Goal: Information Seeking & Learning: Compare options

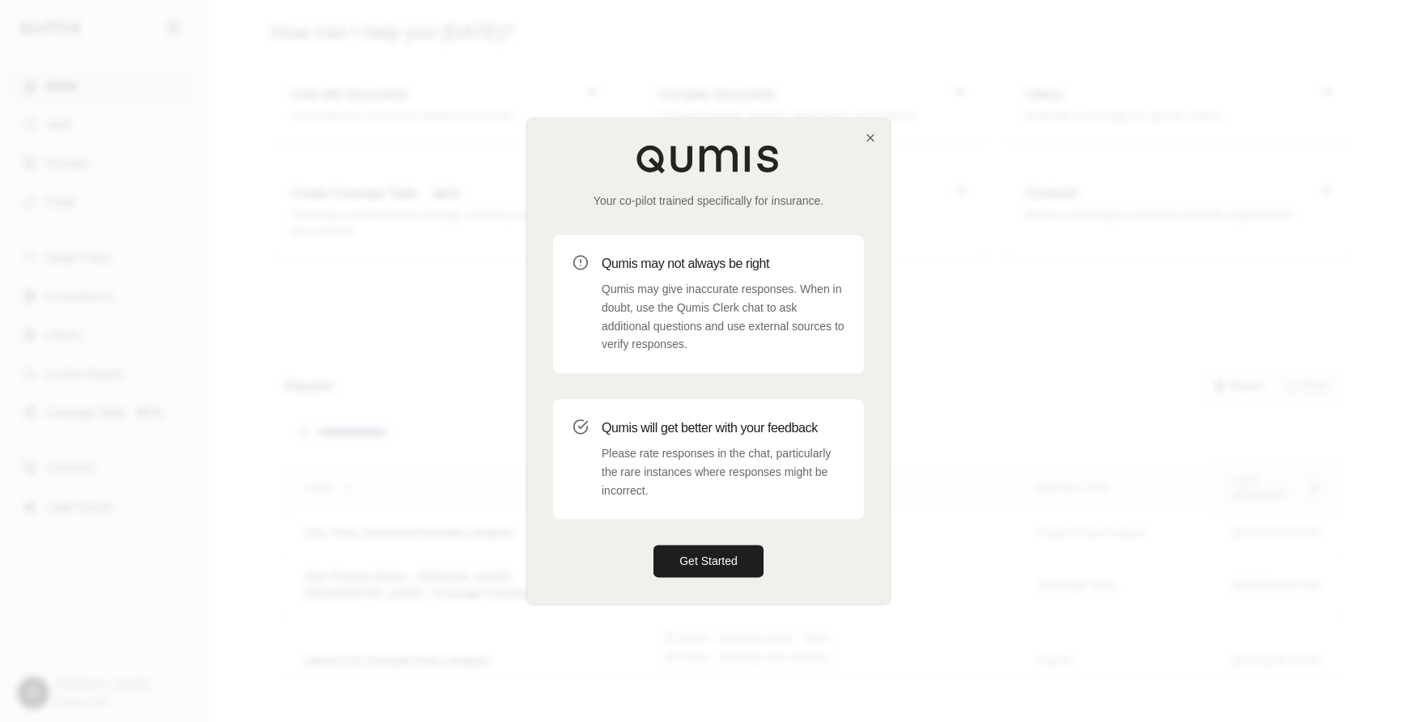
click at [949, 392] on div at bounding box center [708, 361] width 1417 height 722
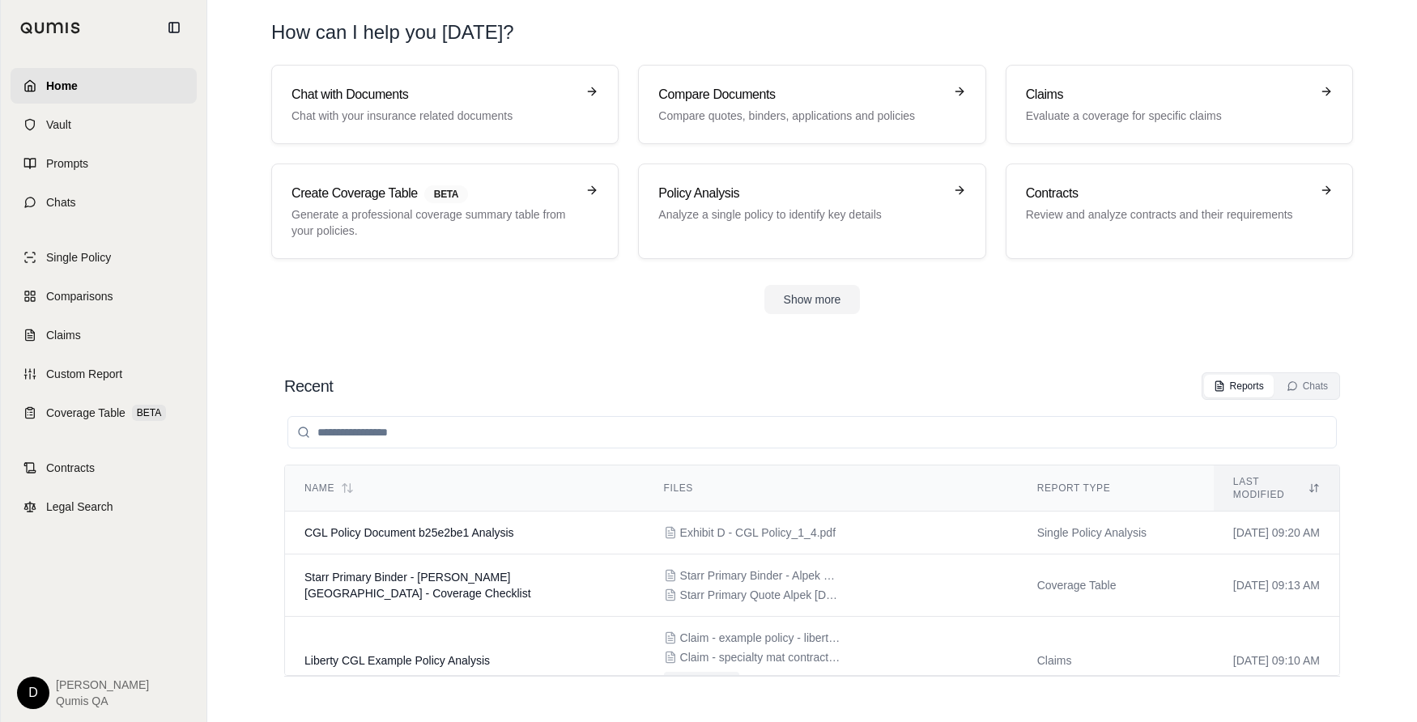
click at [555, 338] on section "Chat with Documents Chat with your insurance related documents Compare Document…" at bounding box center [812, 202] width 1197 height 275
click at [116, 211] on link "Chats" at bounding box center [104, 203] width 186 height 36
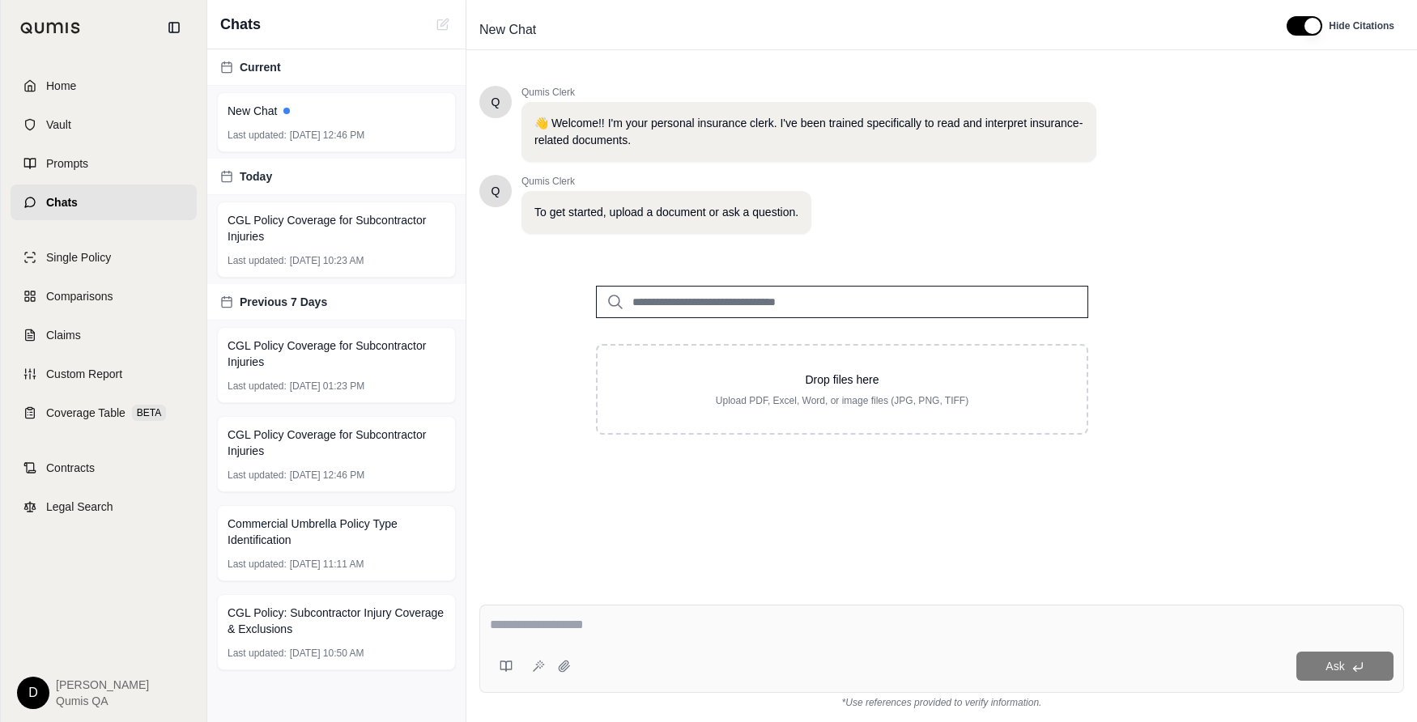
click at [665, 619] on textarea at bounding box center [942, 624] width 904 height 19
click at [670, 304] on input "search" at bounding box center [842, 302] width 492 height 32
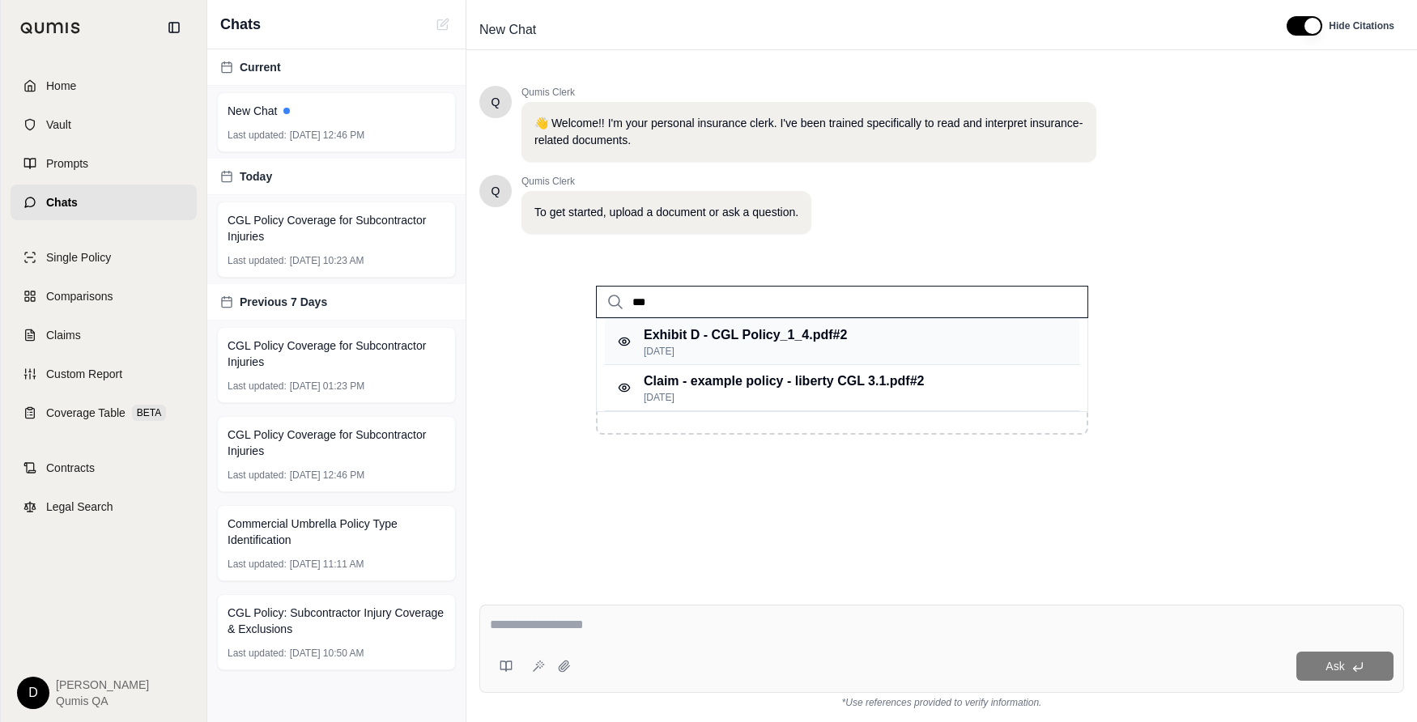
type input "***"
click at [784, 334] on p "Exhibit D - CGL Policy_1_4.pdf #2" at bounding box center [745, 334] width 203 height 19
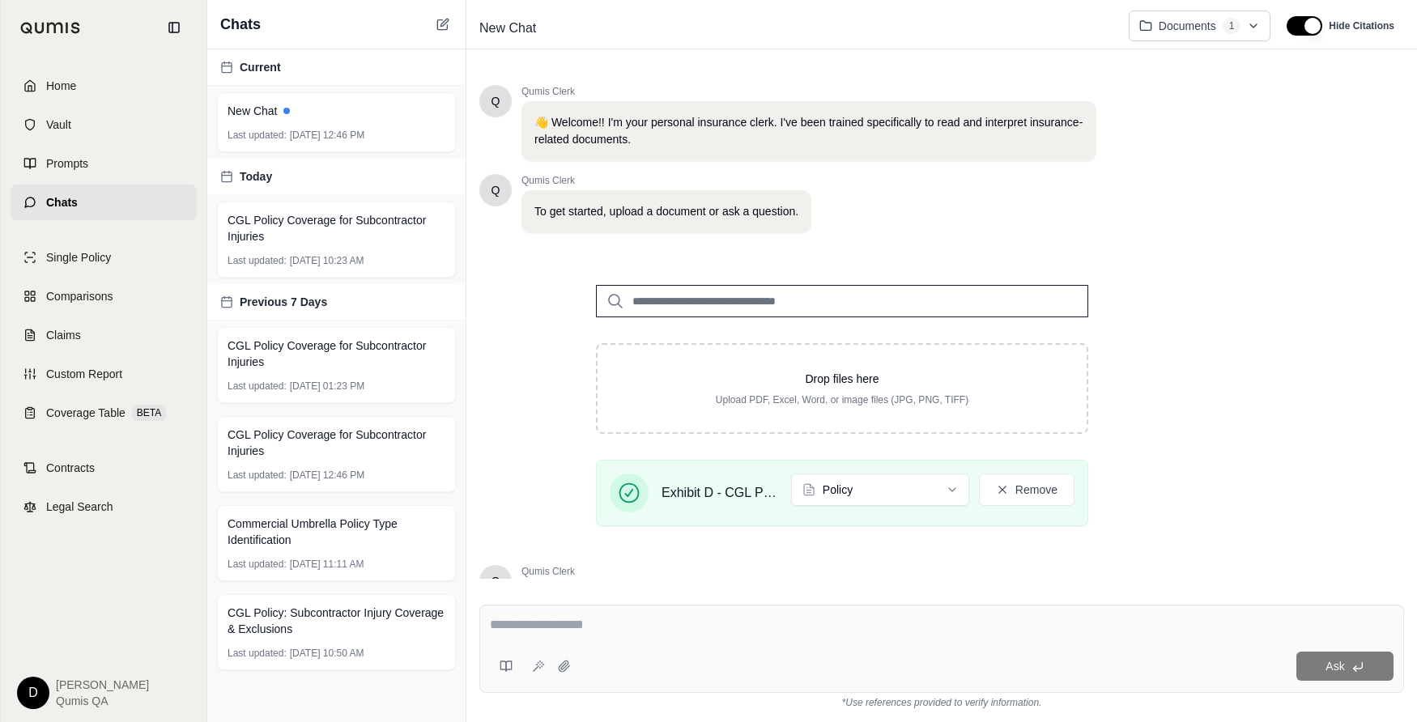
scroll to position [154, 0]
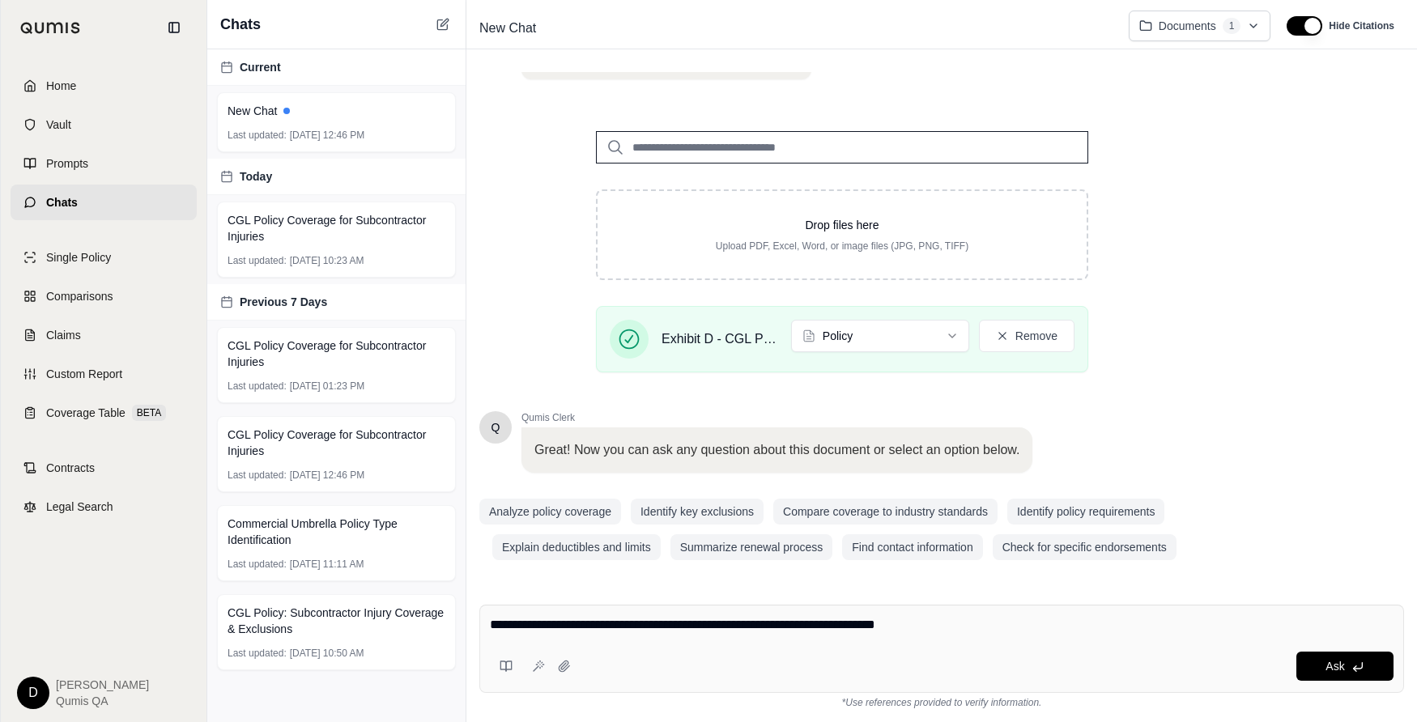
type textarea "**********"
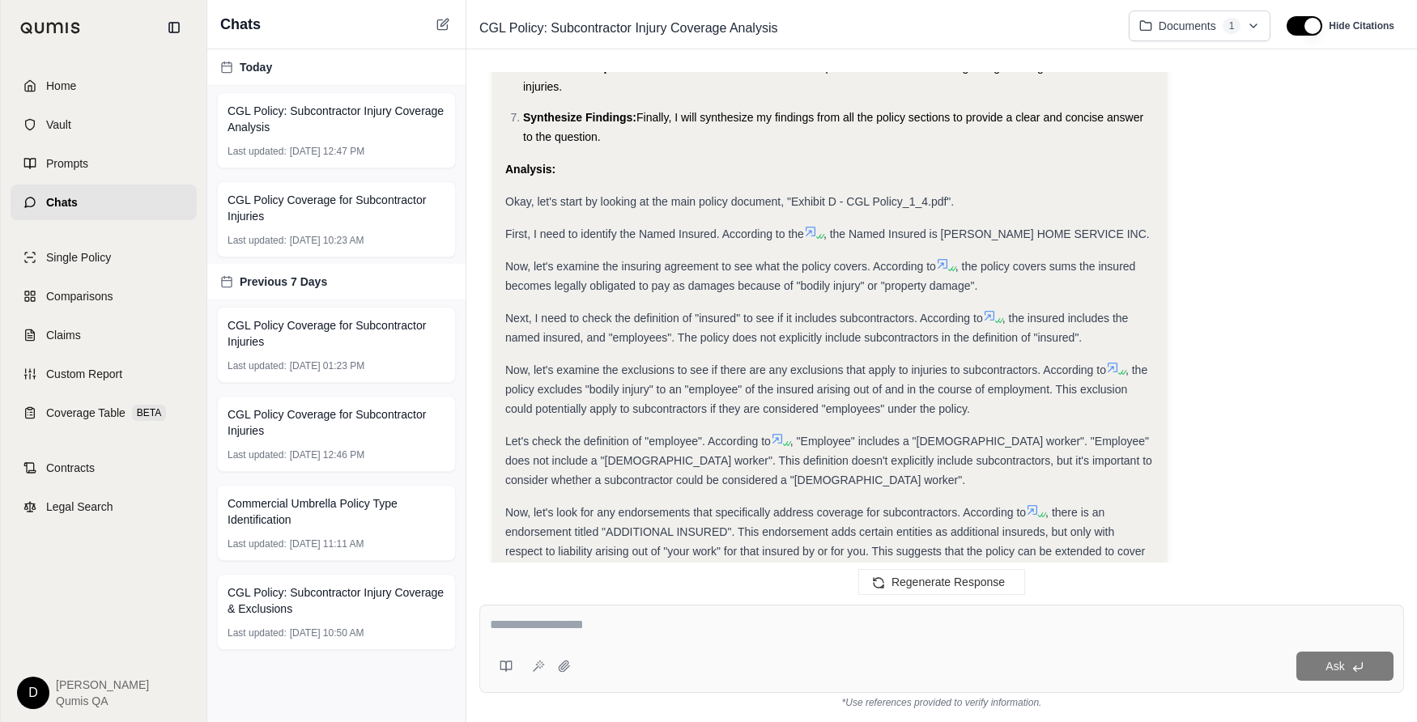
scroll to position [462, 0]
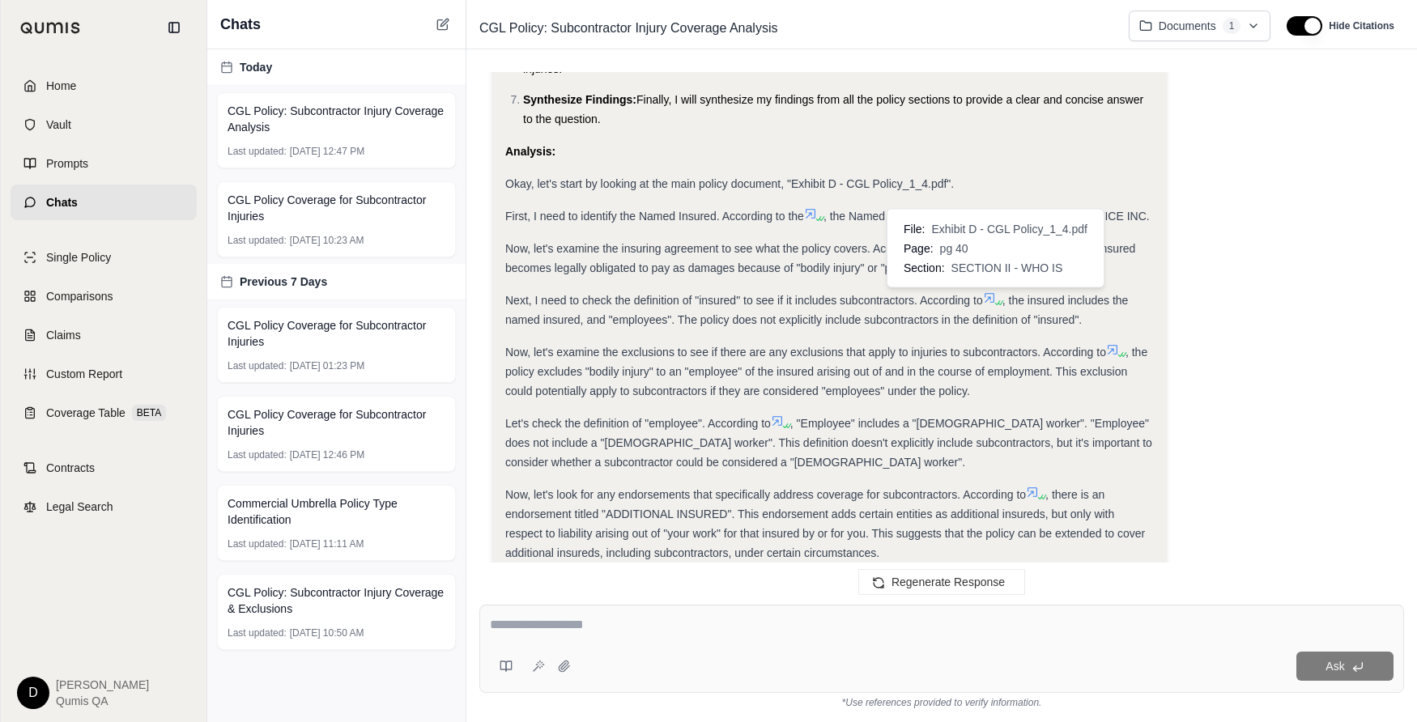
click at [996, 296] on icon at bounding box center [989, 297] width 13 height 13
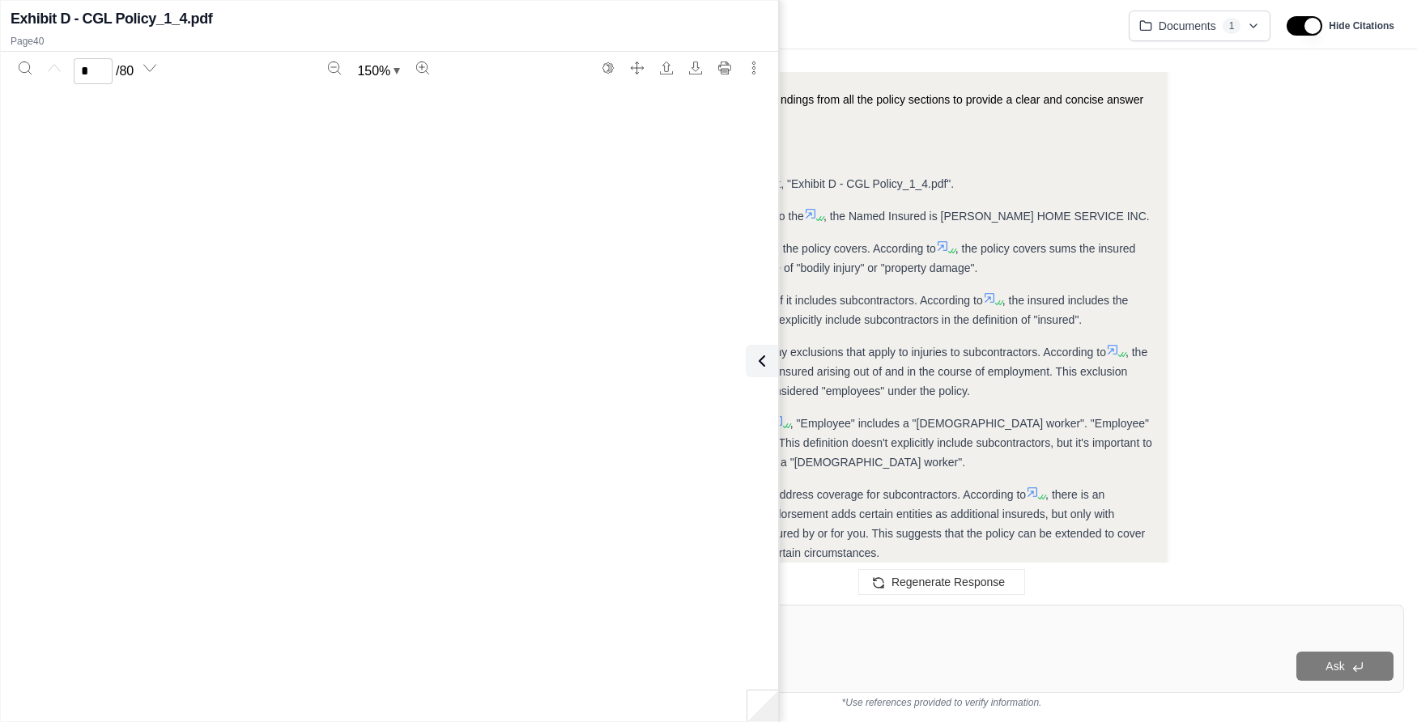
scroll to position [37555, 0]
type input "**"
click at [762, 367] on icon at bounding box center [758, 360] width 19 height 19
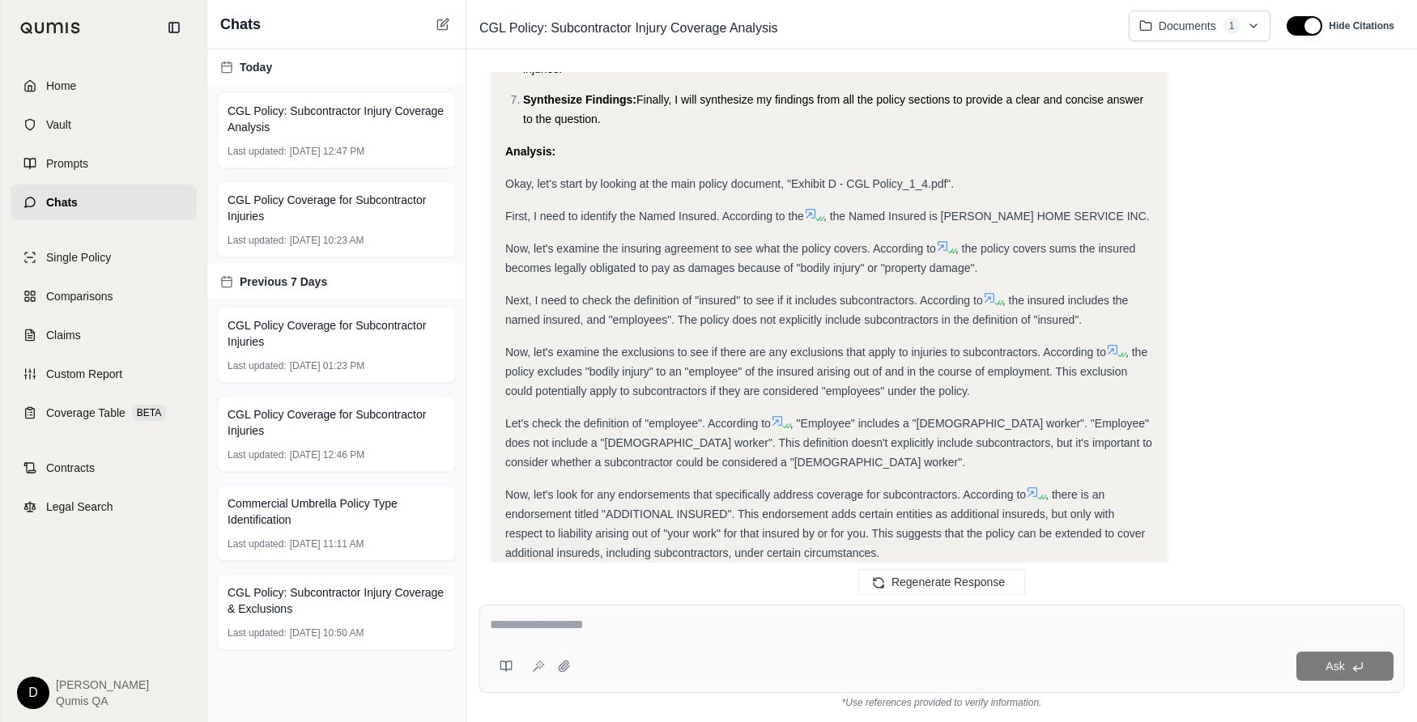
click at [901, 385] on span ", the policy excludes "bodily injury" to an "employee" of the insured arising o…" at bounding box center [826, 372] width 642 height 52
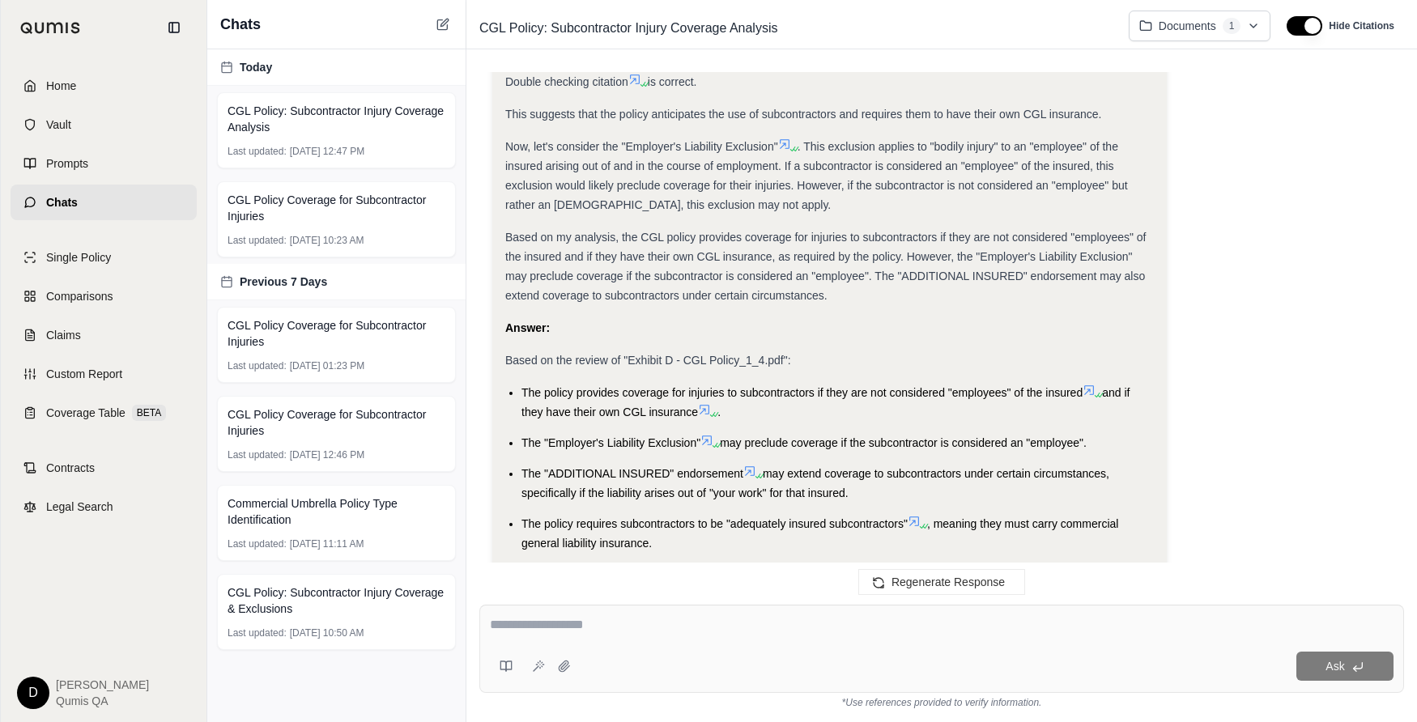
scroll to position [1178, 0]
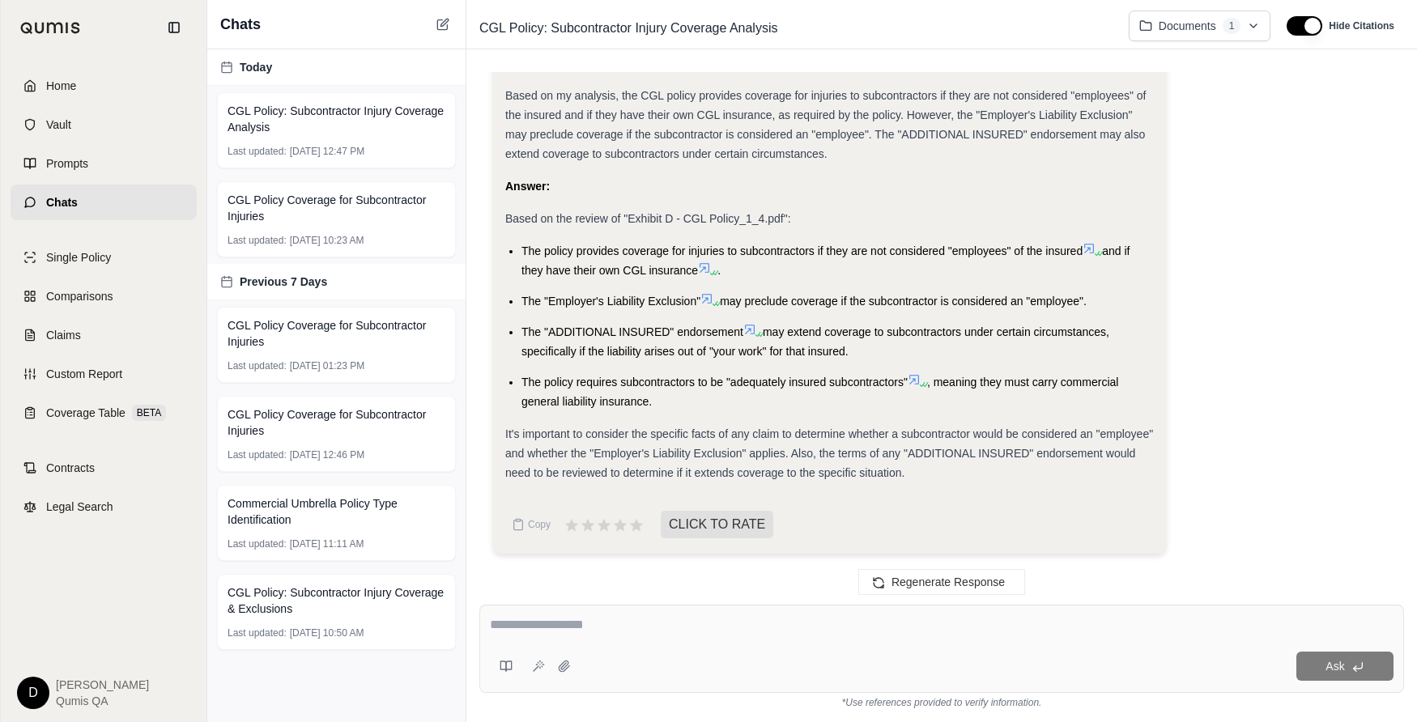
click at [820, 331] on span "may extend coverage to subcontractors under certain circumstances, specifically…" at bounding box center [815, 341] width 588 height 32
click at [504, 674] on button at bounding box center [506, 666] width 32 height 32
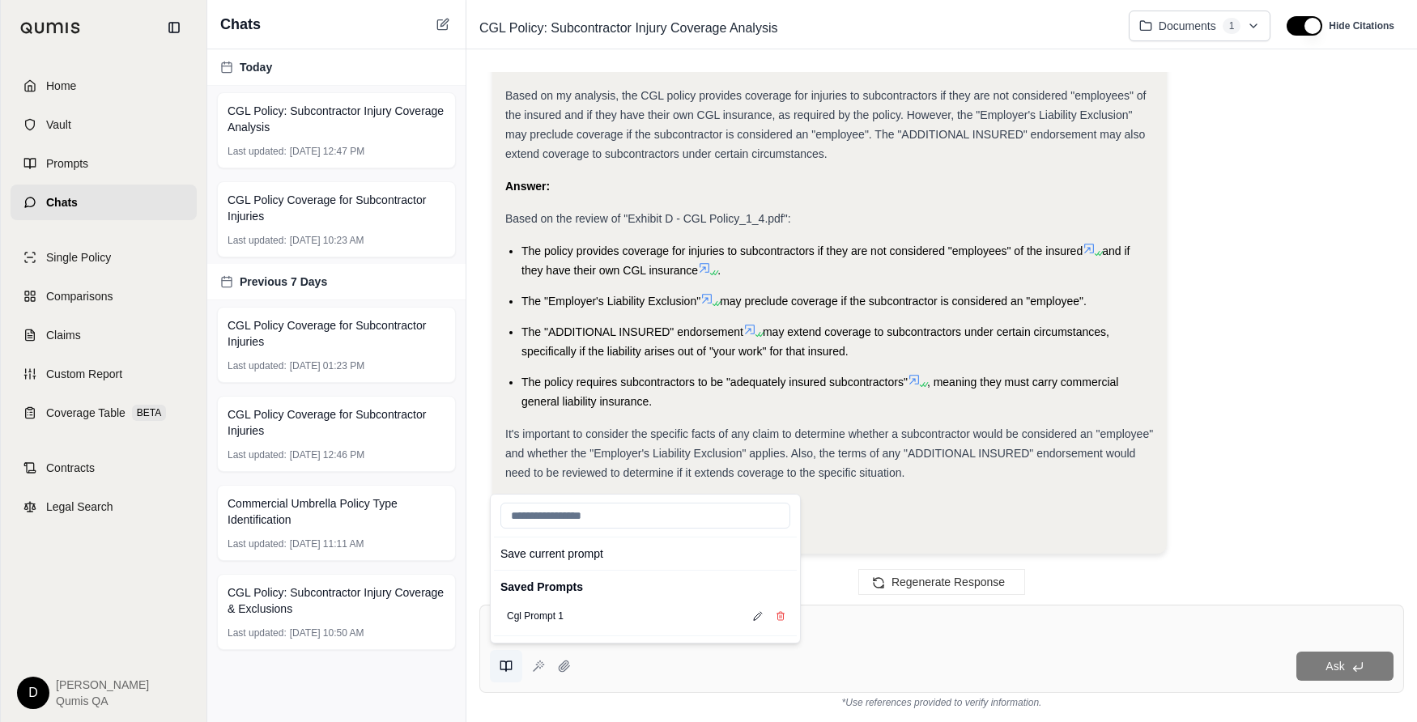
click at [504, 674] on button at bounding box center [506, 666] width 32 height 32
click at [885, 620] on textarea at bounding box center [942, 624] width 904 height 19
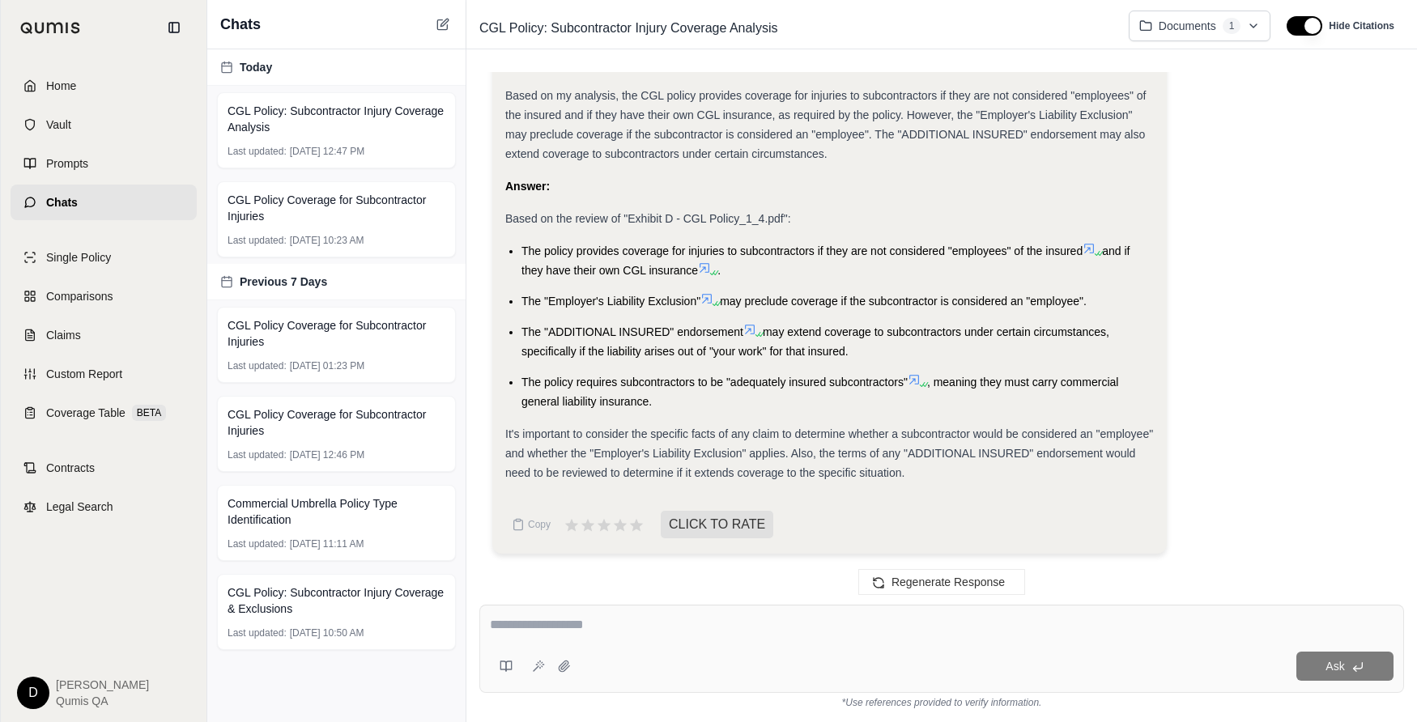
click at [847, 624] on textarea at bounding box center [942, 624] width 904 height 19
click at [129, 300] on link "Comparisons" at bounding box center [104, 297] width 186 height 36
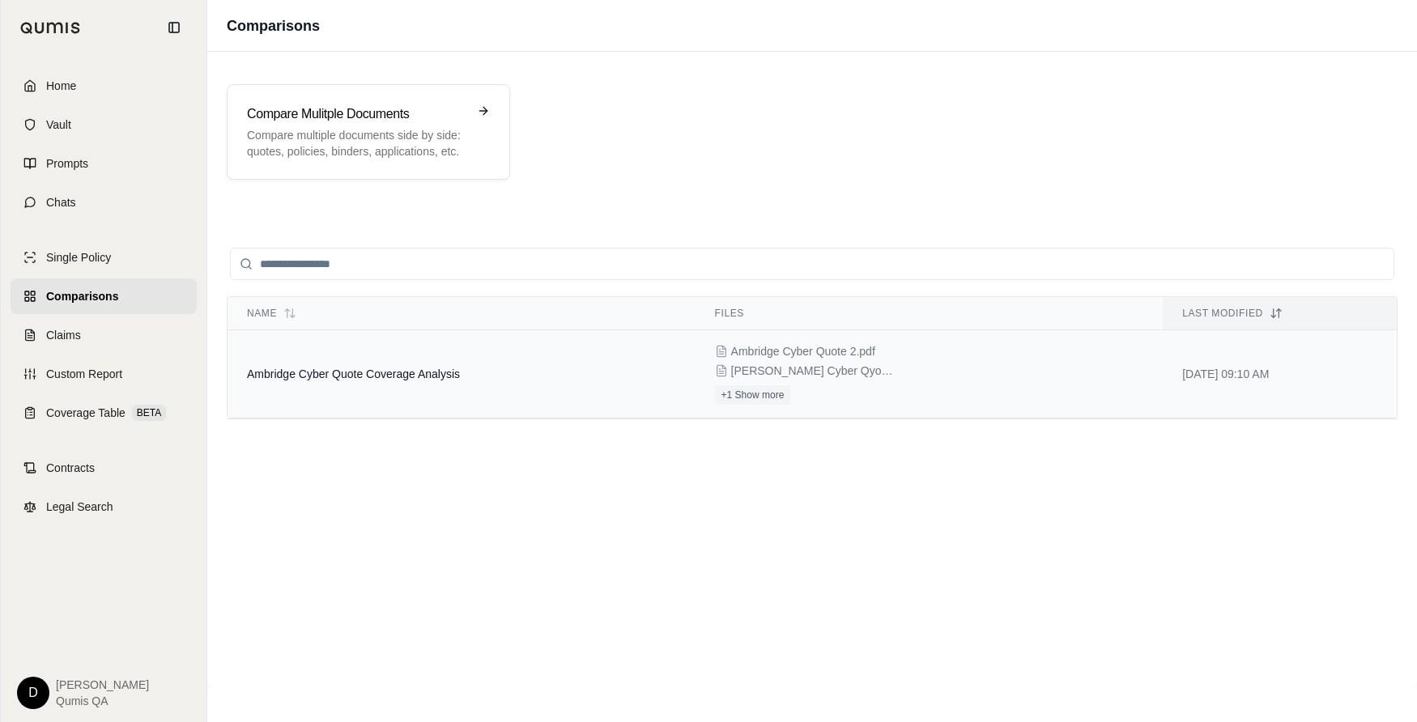
click at [427, 392] on td "Ambridge Cyber Quote Coverage Analysis" at bounding box center [462, 374] width 468 height 88
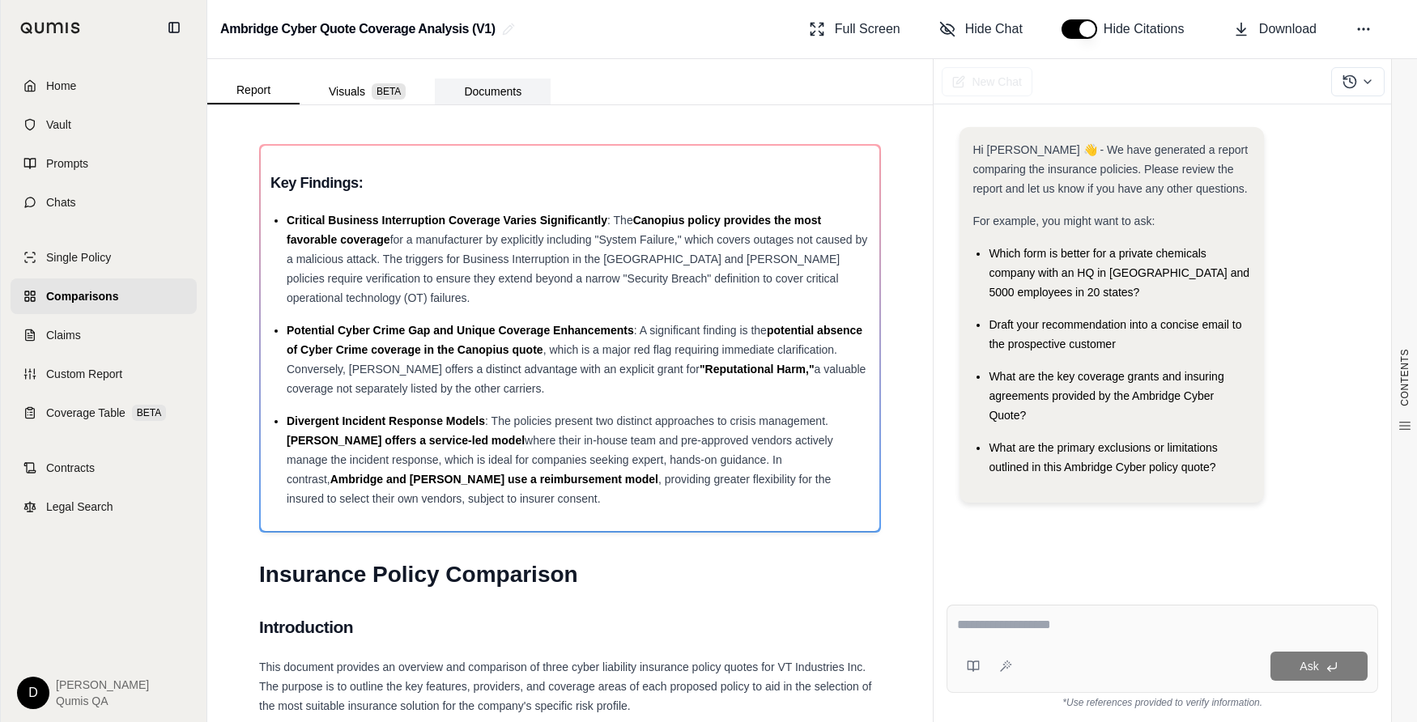
click at [499, 89] on button "Documents" at bounding box center [493, 92] width 116 height 26
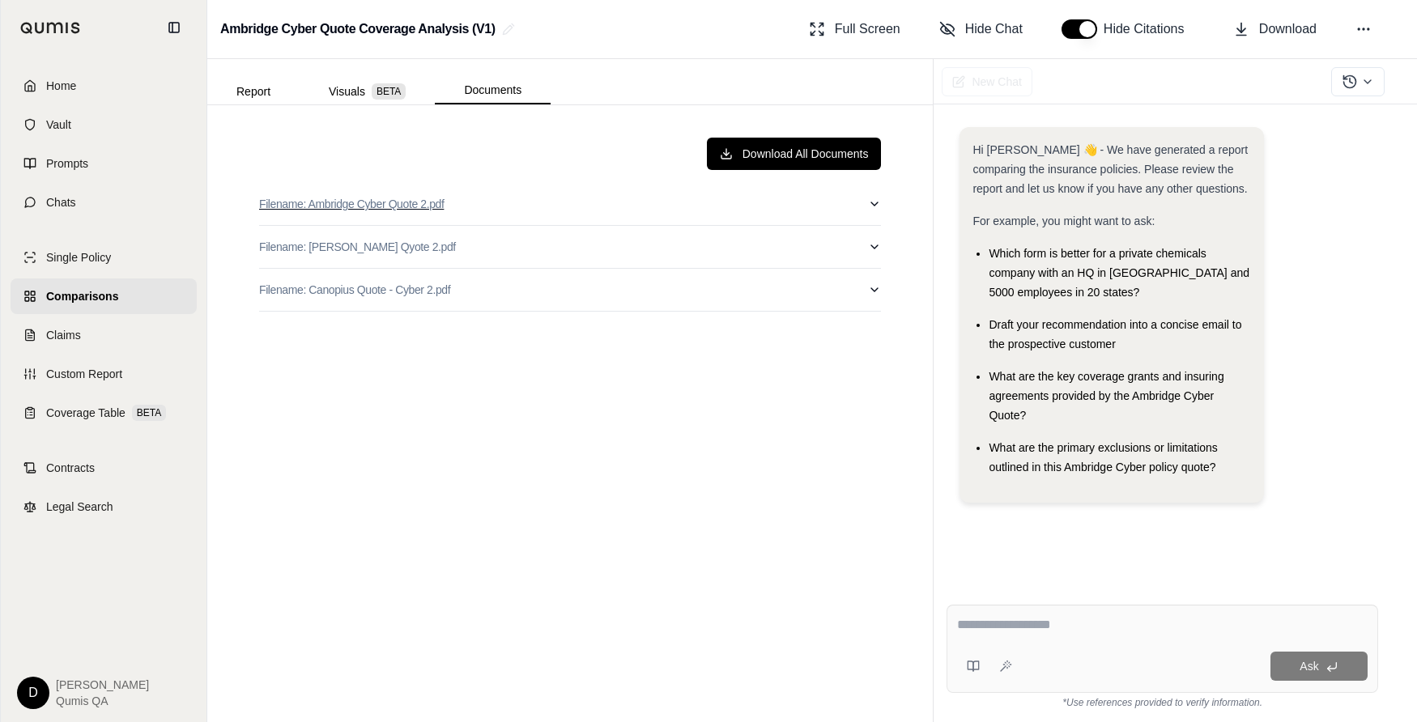
click at [620, 201] on button "Filename: Ambridge Cyber Quote 2.pdf" at bounding box center [570, 204] width 622 height 42
click at [417, 229] on div "123 %" at bounding box center [559, 240] width 296 height 30
click at [405, 207] on p "Filename: Ambridge Cyber Quote 2.pdf" at bounding box center [351, 204] width 185 height 16
click at [262, 86] on button "Report" at bounding box center [253, 92] width 92 height 26
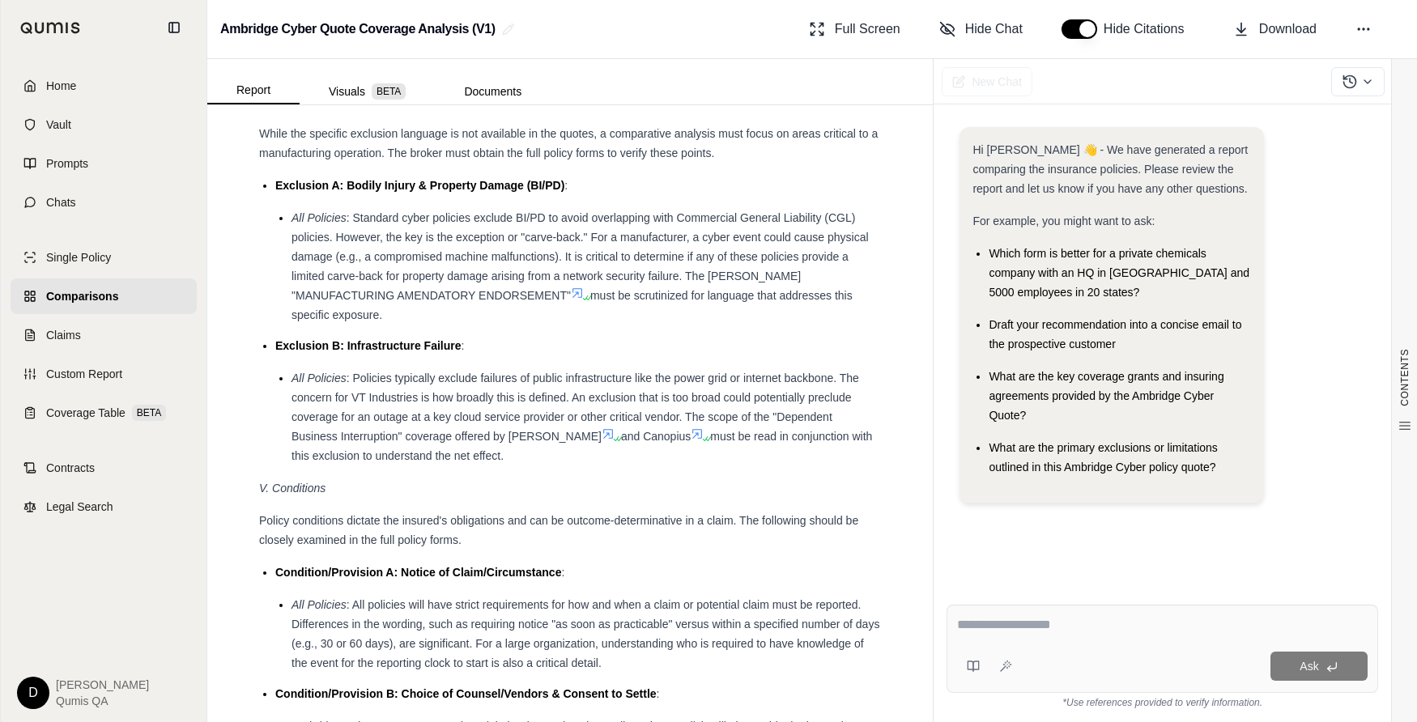
scroll to position [3217, 0]
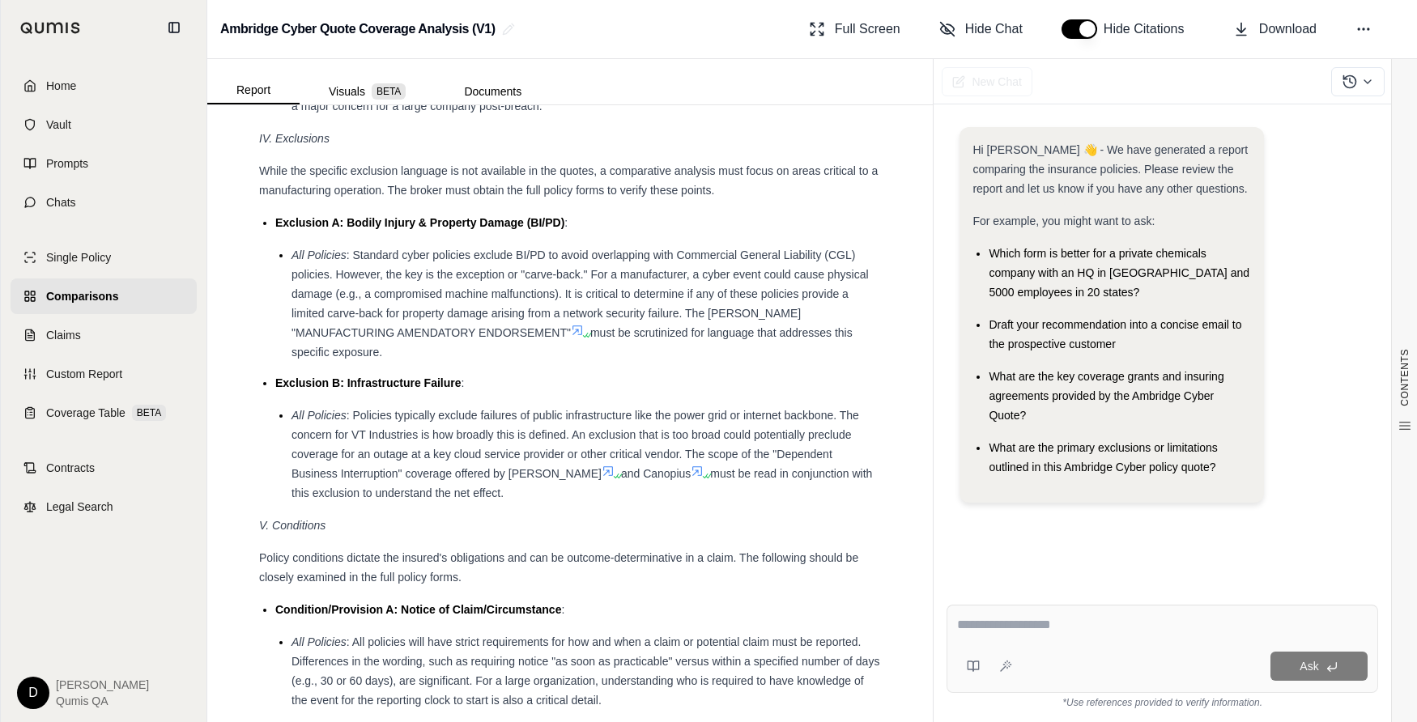
click at [1082, 620] on textarea at bounding box center [1162, 624] width 411 height 19
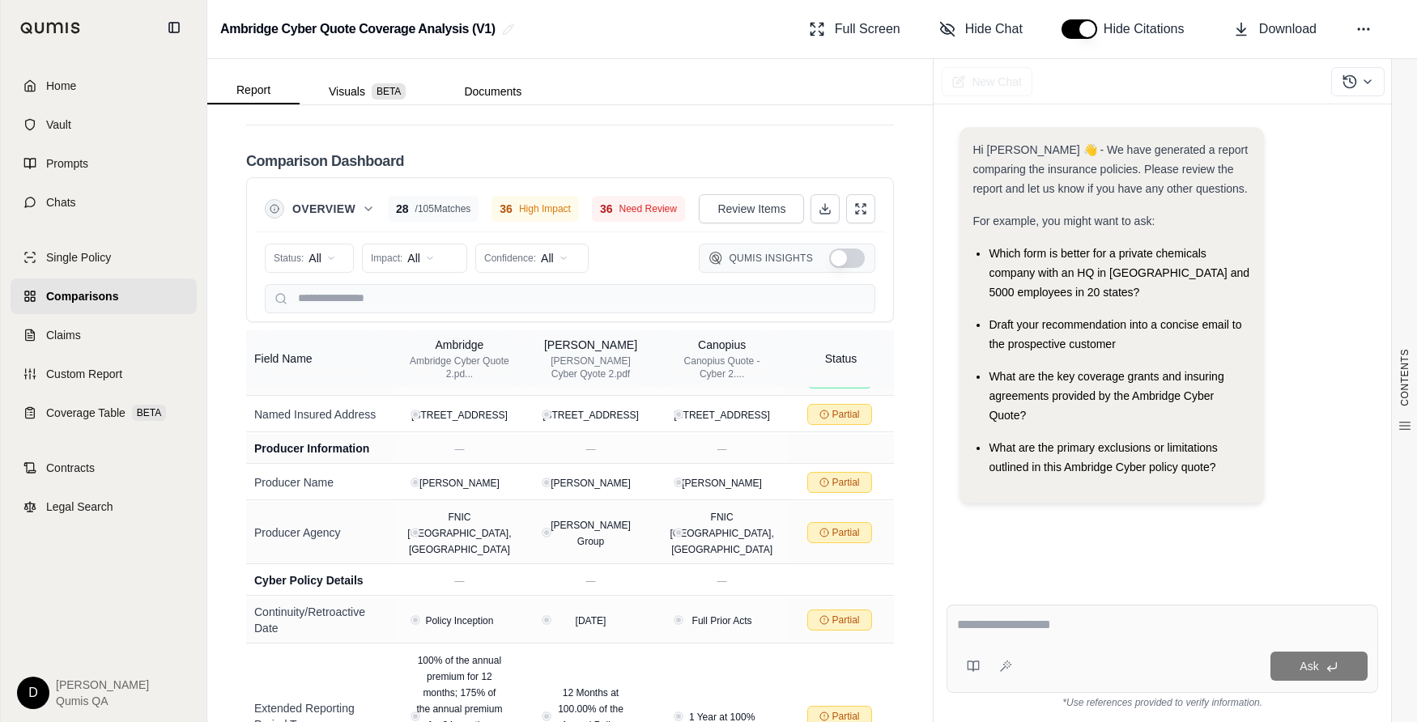
scroll to position [338, 0]
